Goal: Task Accomplishment & Management: Use online tool/utility

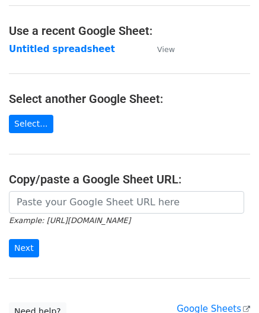
scroll to position [59, 0]
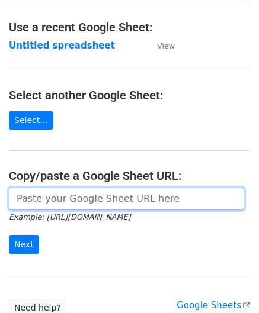
click at [90, 198] on input "url" at bounding box center [126, 199] width 235 height 23
paste input "[URL][DOMAIN_NAME]"
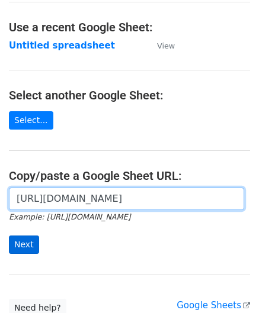
type input "[URL][DOMAIN_NAME]"
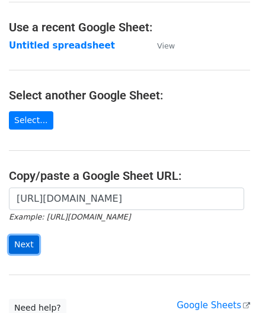
click at [24, 240] on input "Next" at bounding box center [24, 245] width 30 height 18
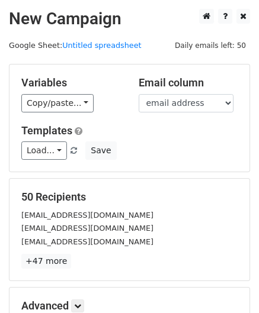
scroll to position [144, 0]
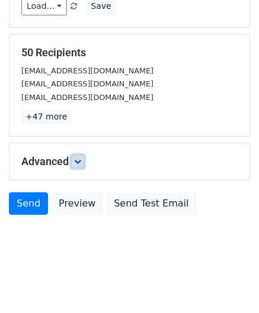
click at [77, 158] on icon at bounding box center [77, 161] width 7 height 7
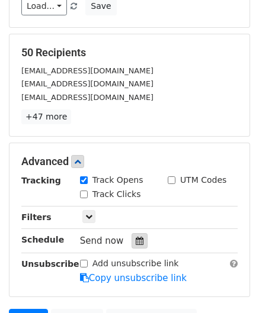
click at [136, 238] on icon at bounding box center [140, 241] width 8 height 8
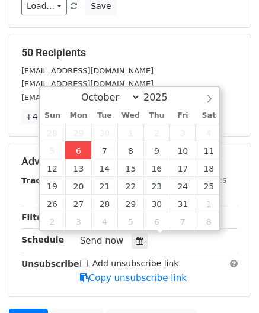
type input "2025-10-06 12:00"
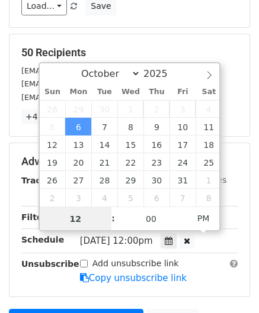
paste input "Hour"
type input "2"
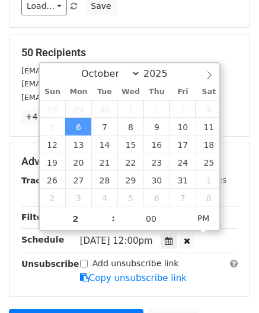
type input "2025-10-06 14:00"
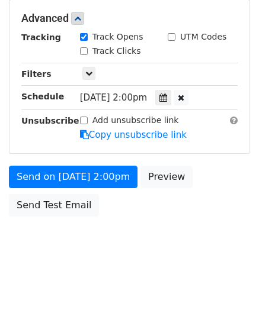
scroll to position [288, 0]
